Goal: Understand process/instructions: Learn how to perform a task or action

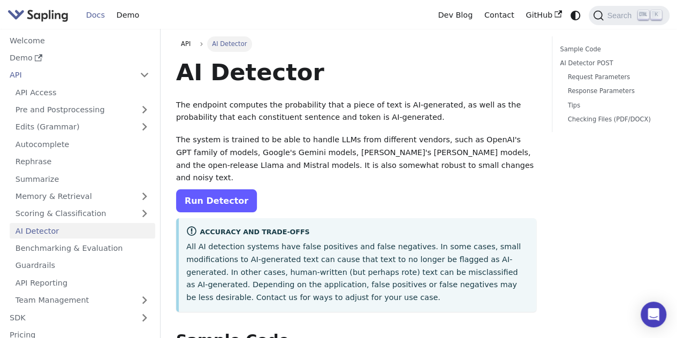
click at [206, 190] on link "Run Detector" at bounding box center [216, 201] width 81 height 23
click at [229, 190] on link "Run Detector" at bounding box center [216, 201] width 81 height 23
click at [228, 190] on link "Run Detector" at bounding box center [216, 201] width 81 height 23
